Goal: Communication & Community: Answer question/provide support

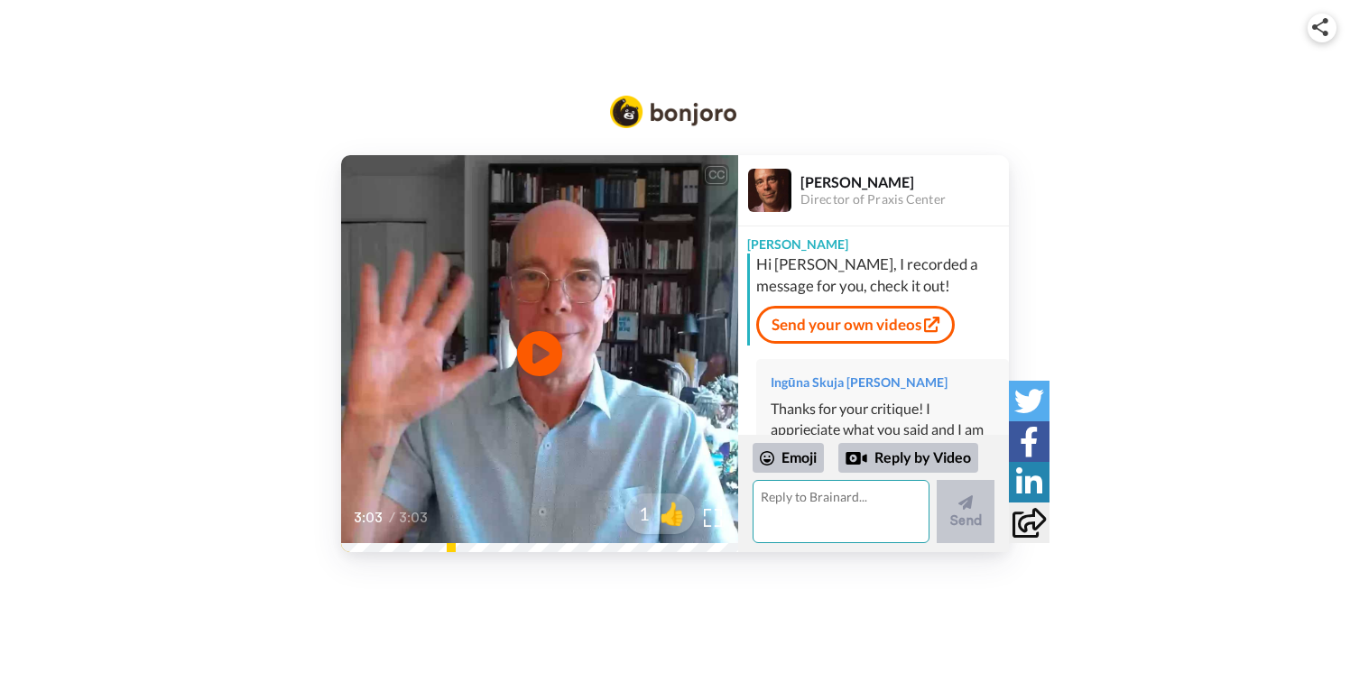
scroll to position [544, 0]
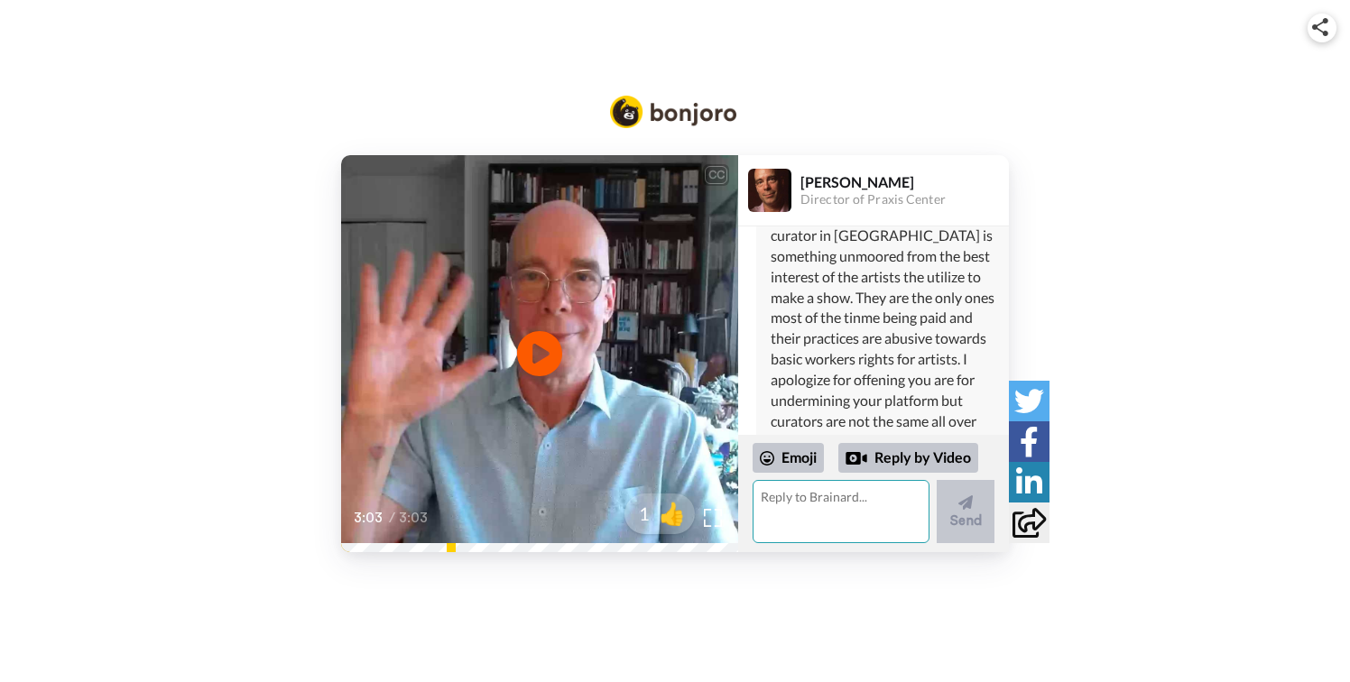
click at [791, 502] on textarea at bounding box center [841, 511] width 177 height 63
type textarea "Hey [PERSON_NAME]—sorry my remarks landed as a swipe at curators. I was trying …"
click at [959, 504] on icon at bounding box center [965, 503] width 14 height 18
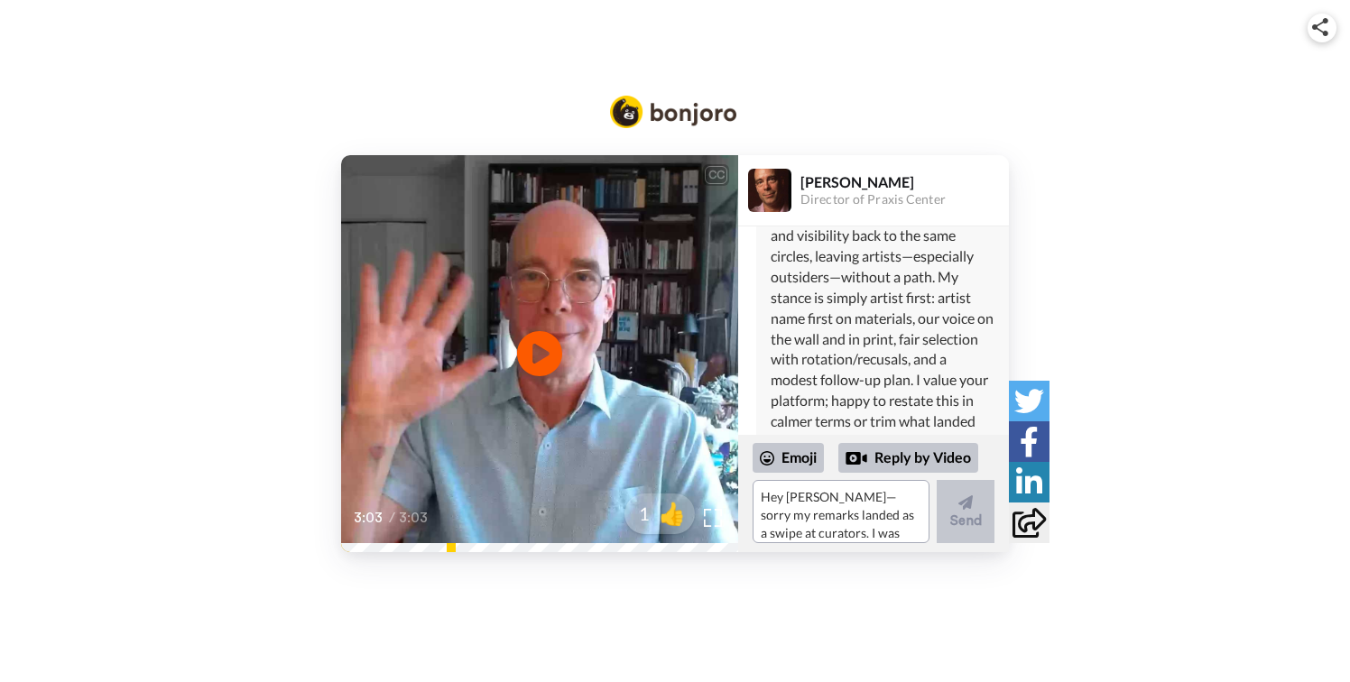
scroll to position [1163, 0]
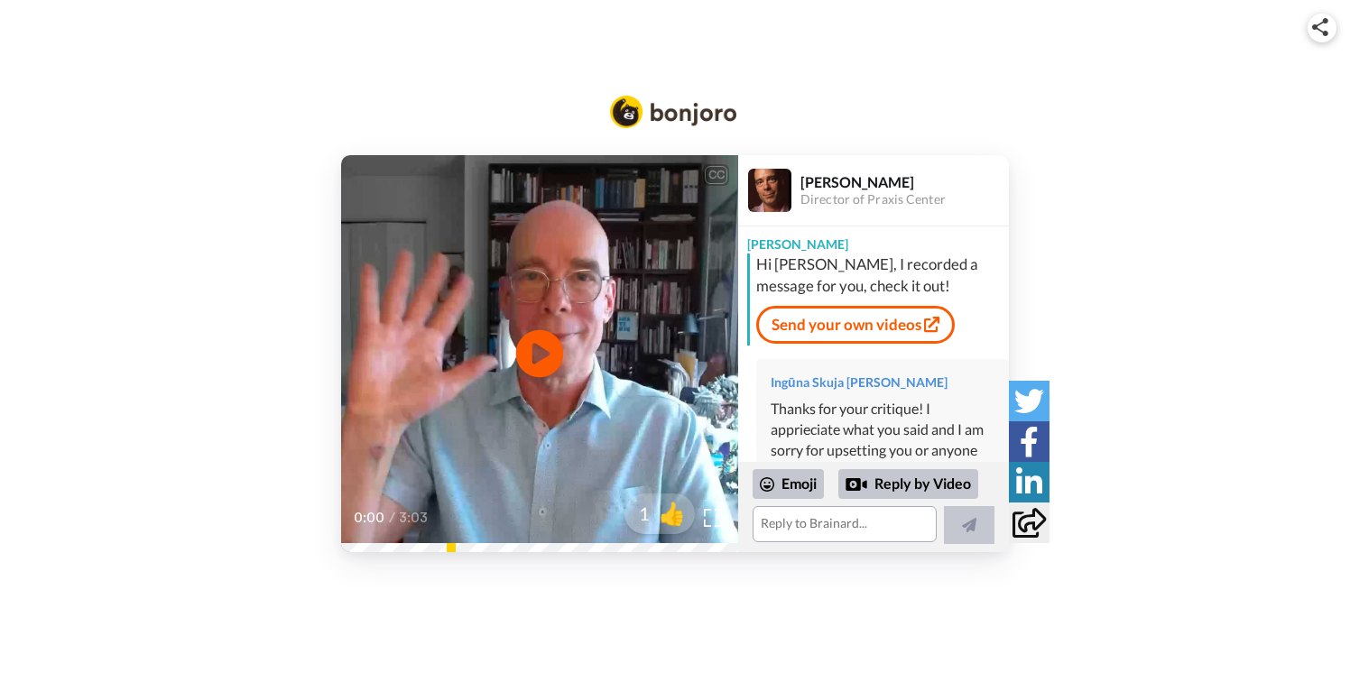
click at [544, 345] on icon at bounding box center [540, 353] width 48 height 48
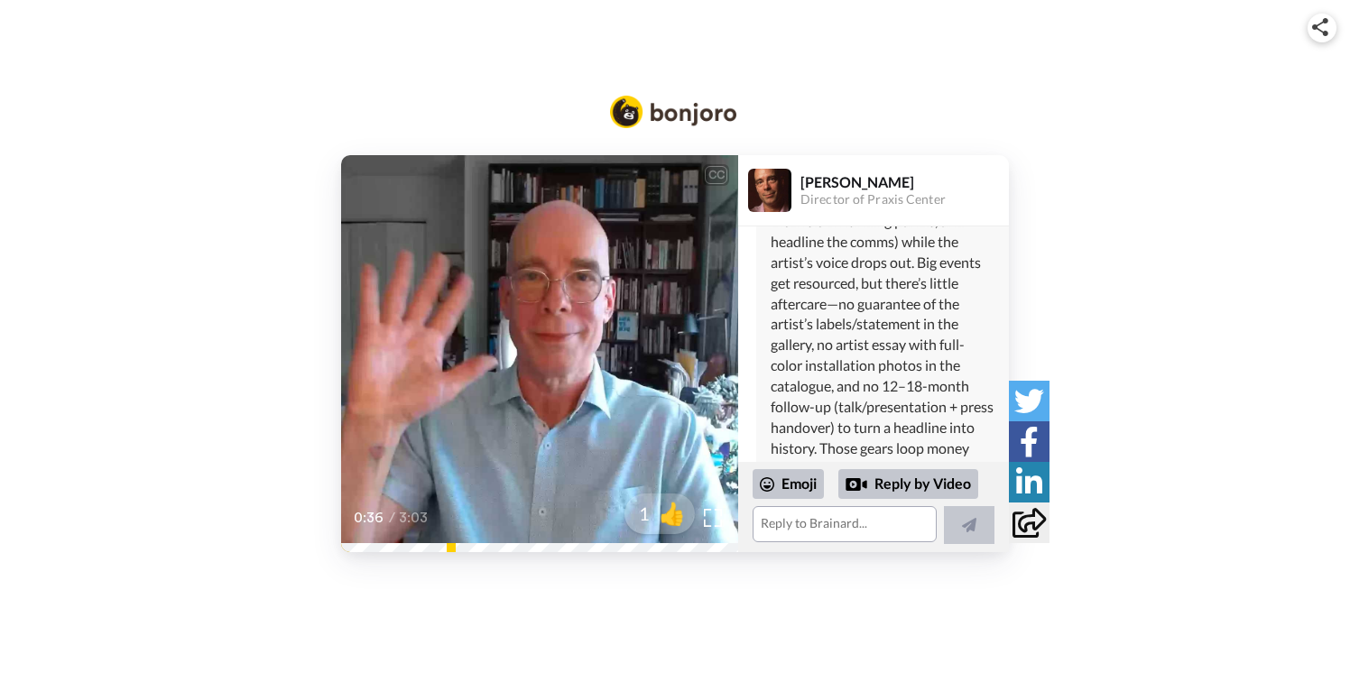
scroll to position [930, 0]
